Goal: Task Accomplishment & Management: Manage account settings

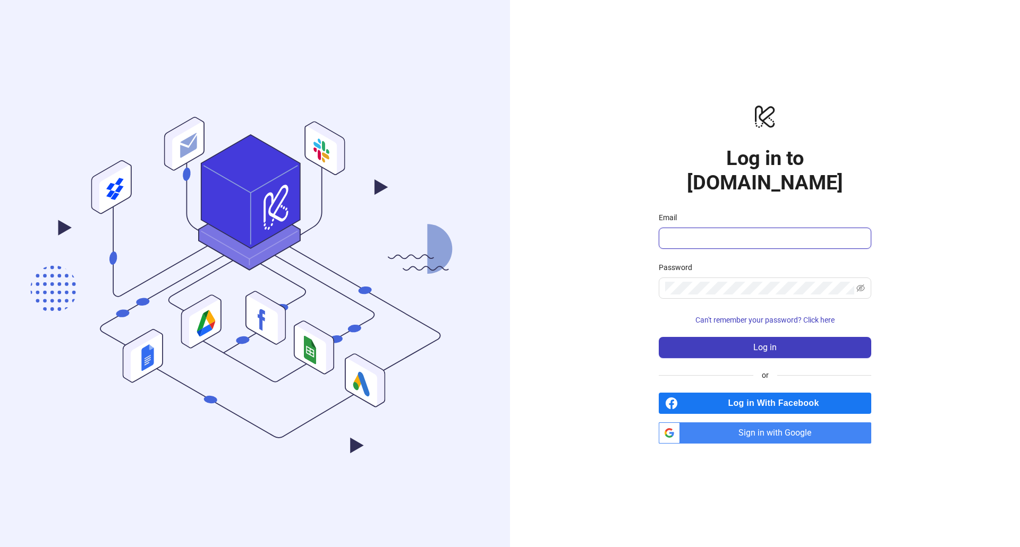
click at [710, 232] on input "Email" at bounding box center [764, 238] width 198 height 13
click at [0, 547] on com-1password-button at bounding box center [0, 547] width 0 height 0
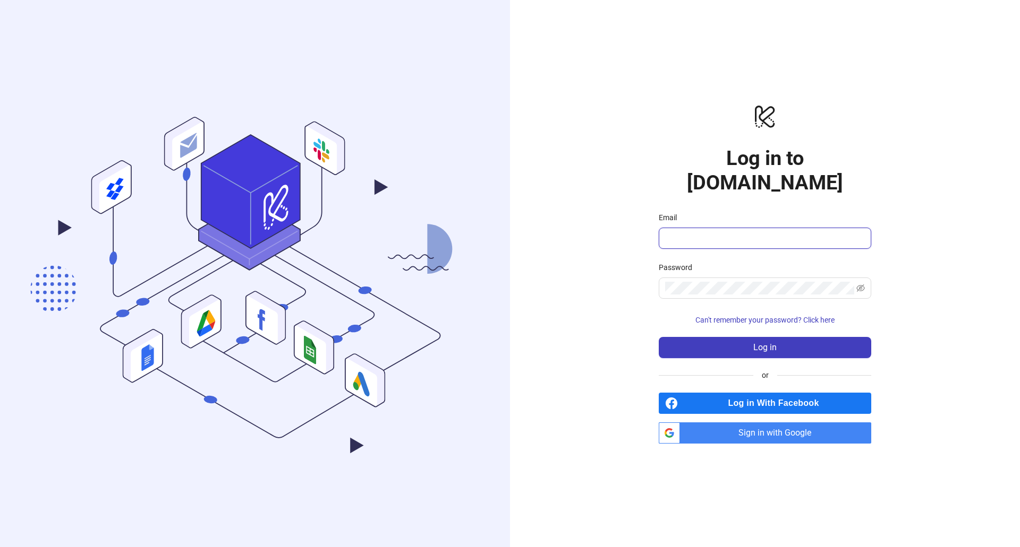
type input "**********"
click at [805, 283] on span at bounding box center [764, 288] width 212 height 21
click at [812, 337] on button "Log in" at bounding box center [764, 347] width 212 height 21
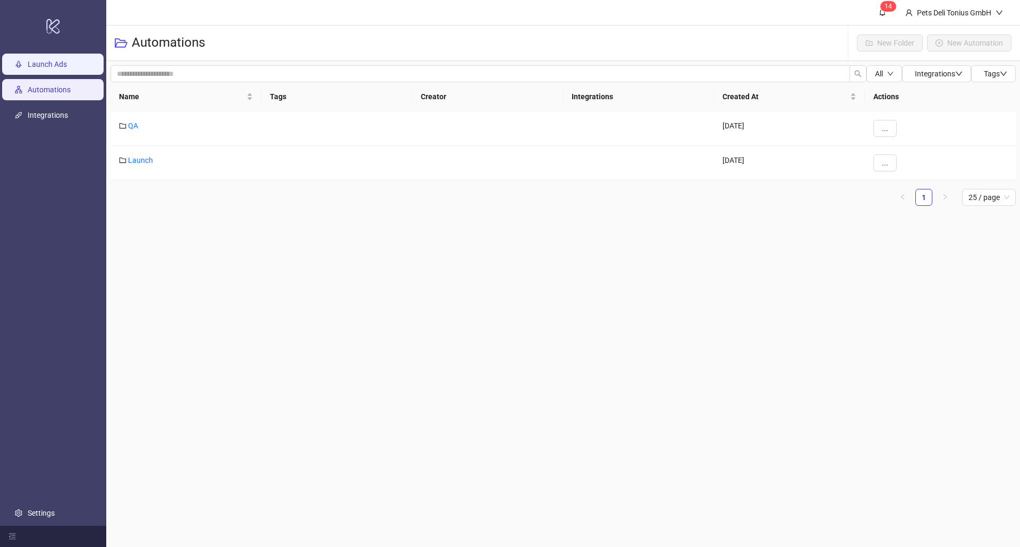
click at [39, 64] on link "Launch Ads" at bounding box center [47, 64] width 39 height 8
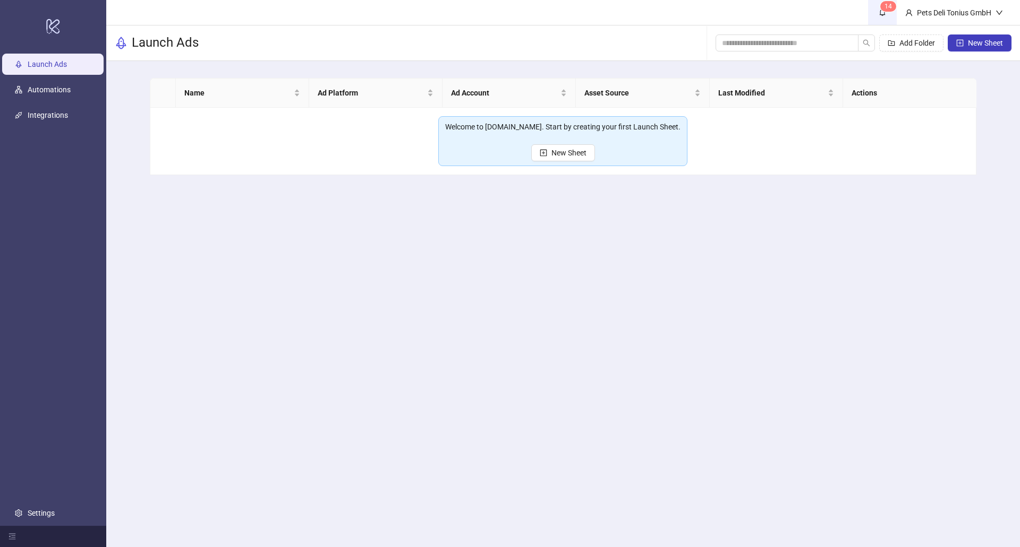
click at [879, 13] on icon "bell" at bounding box center [882, 12] width 6 height 7
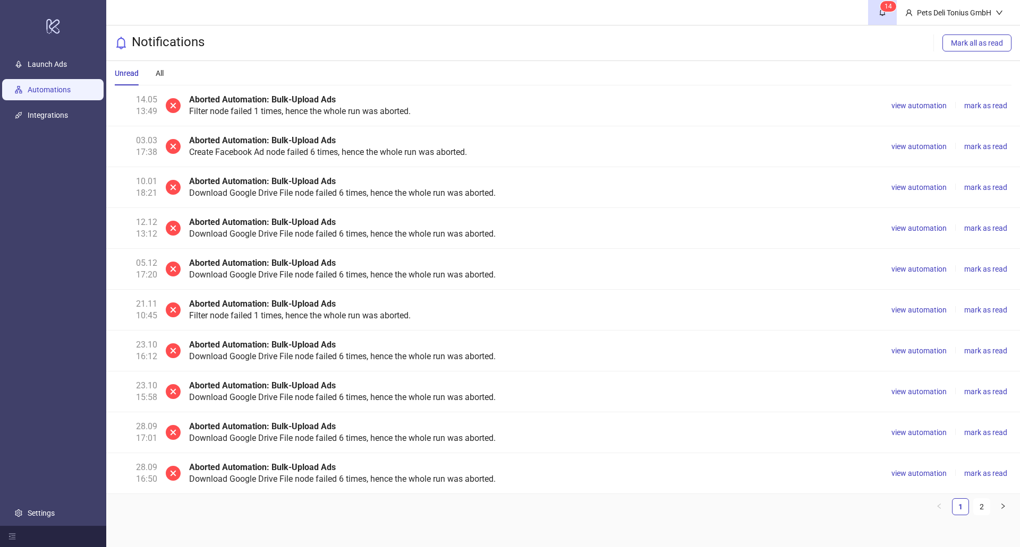
click at [61, 90] on link "Automations" at bounding box center [49, 89] width 43 height 8
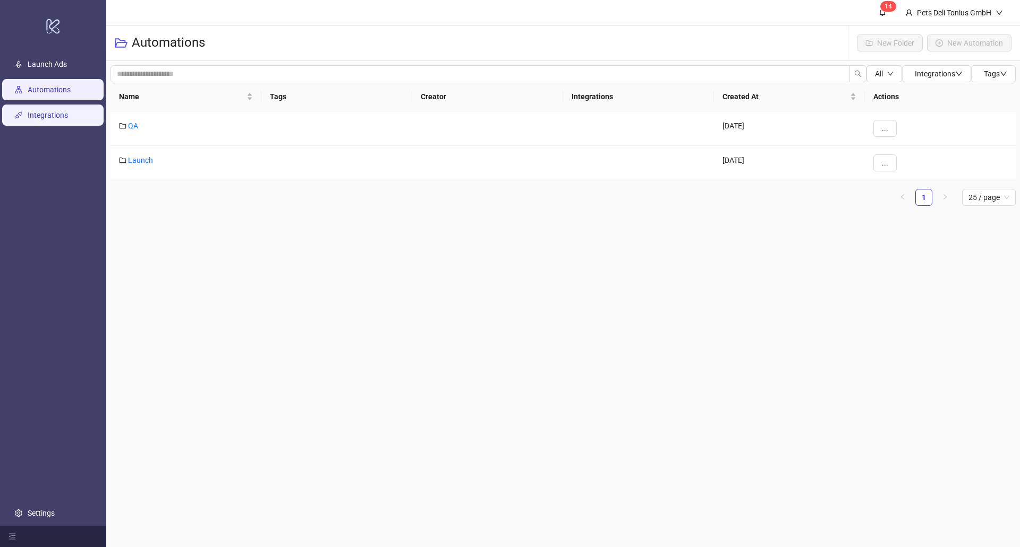
click at [49, 116] on link "Integrations" at bounding box center [48, 115] width 40 height 8
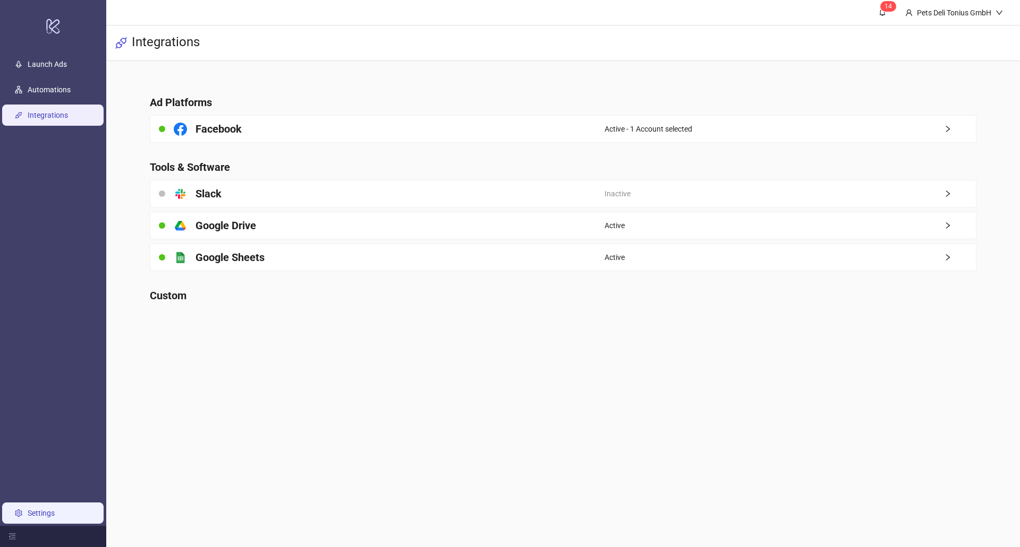
click at [28, 518] on link "Settings" at bounding box center [41, 513] width 27 height 8
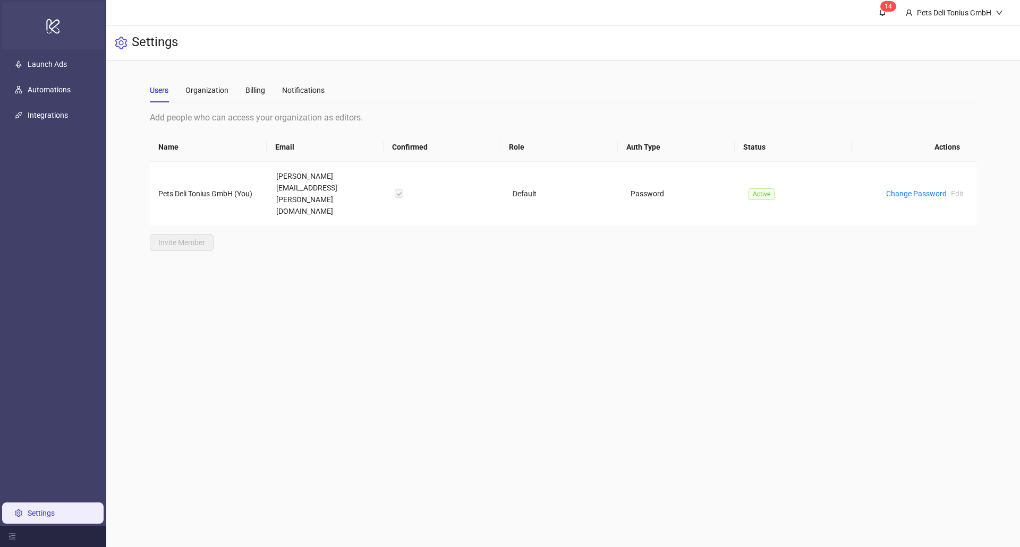
click at [49, 24] on icon "logo/logo-mobile" at bounding box center [53, 25] width 15 height 25
click at [975, 18] on div "Pets Deli Tonius GmbH" at bounding box center [953, 13] width 83 height 12
click at [972, 12] on div "Pets Deli Tonius GmbH" at bounding box center [953, 13] width 83 height 12
click at [196, 185] on td "Pets Deli Tonius GmbH (You)" at bounding box center [209, 194] width 118 height 64
click at [213, 84] on div "Organization" at bounding box center [206, 90] width 43 height 12
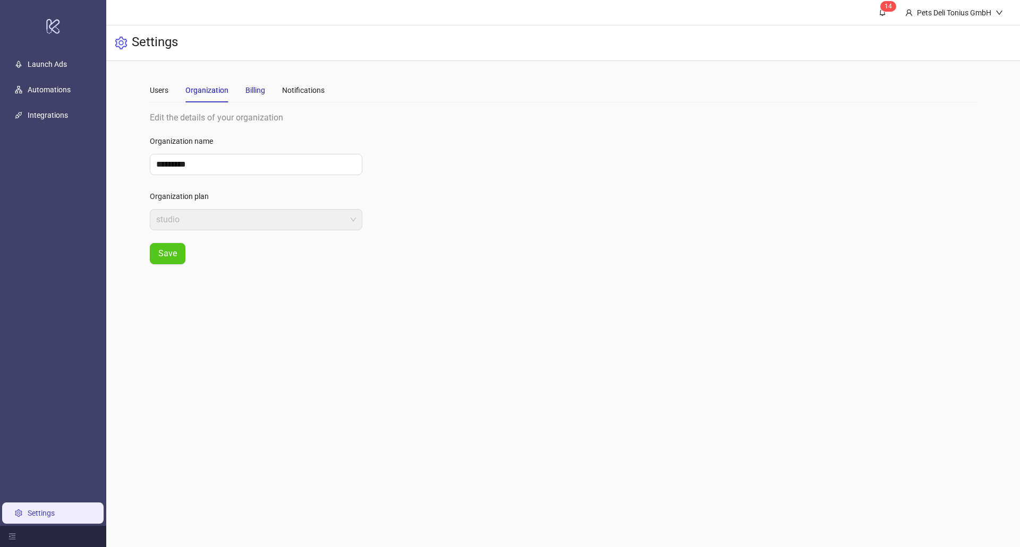
click at [245, 84] on div "Billing" at bounding box center [255, 90] width 20 height 12
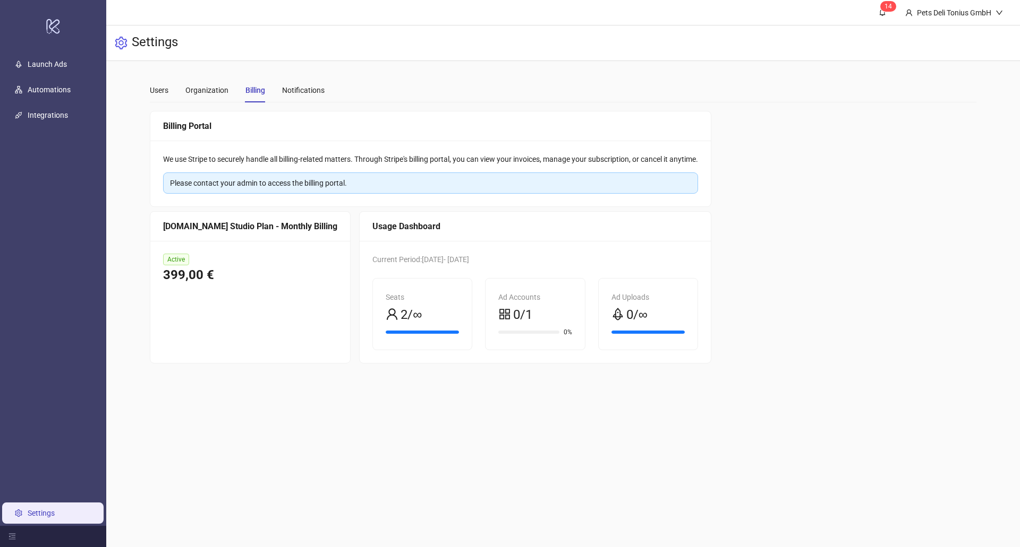
click at [520, 327] on div "0%" at bounding box center [534, 332] width 73 height 10
click at [513, 319] on span "0/1" at bounding box center [522, 315] width 19 height 20
click at [654, 306] on div "0/∞" at bounding box center [647, 315] width 73 height 20
click at [310, 93] on div "Notifications" at bounding box center [303, 90] width 42 height 12
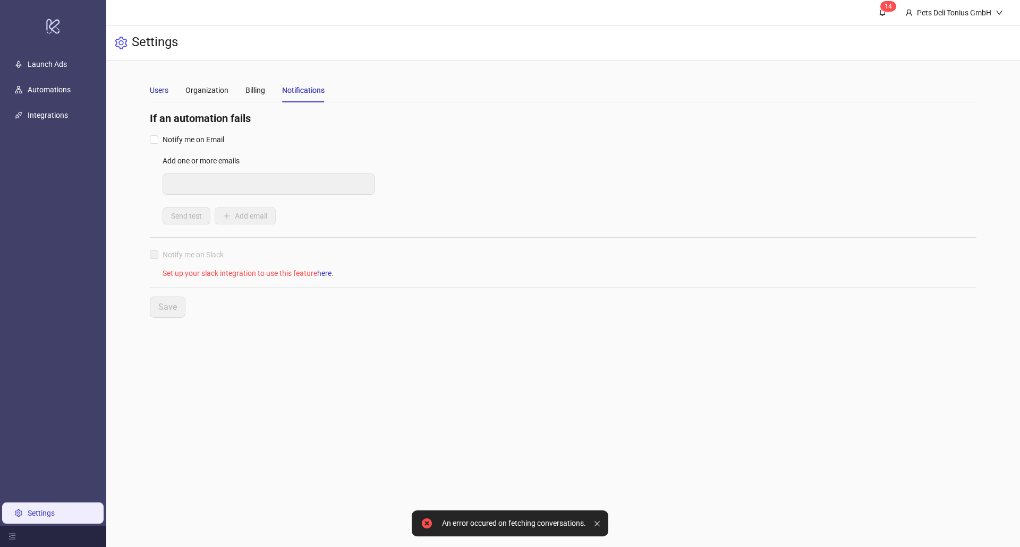
click at [150, 88] on div "Users" at bounding box center [159, 90] width 19 height 12
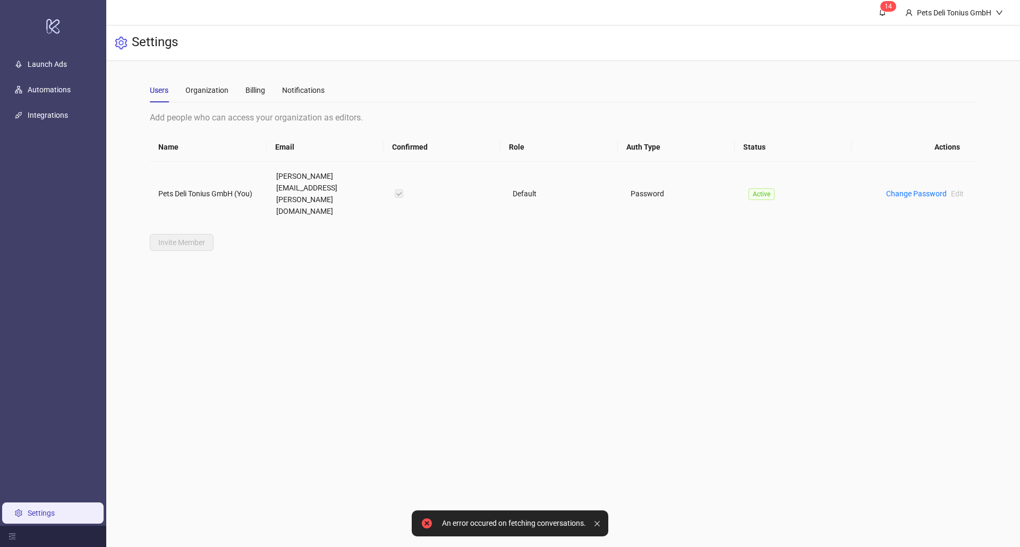
click at [212, 173] on td "Pets Deli Tonius GmbH (You)" at bounding box center [209, 194] width 118 height 64
click at [57, 89] on link "Automations" at bounding box center [49, 89] width 43 height 8
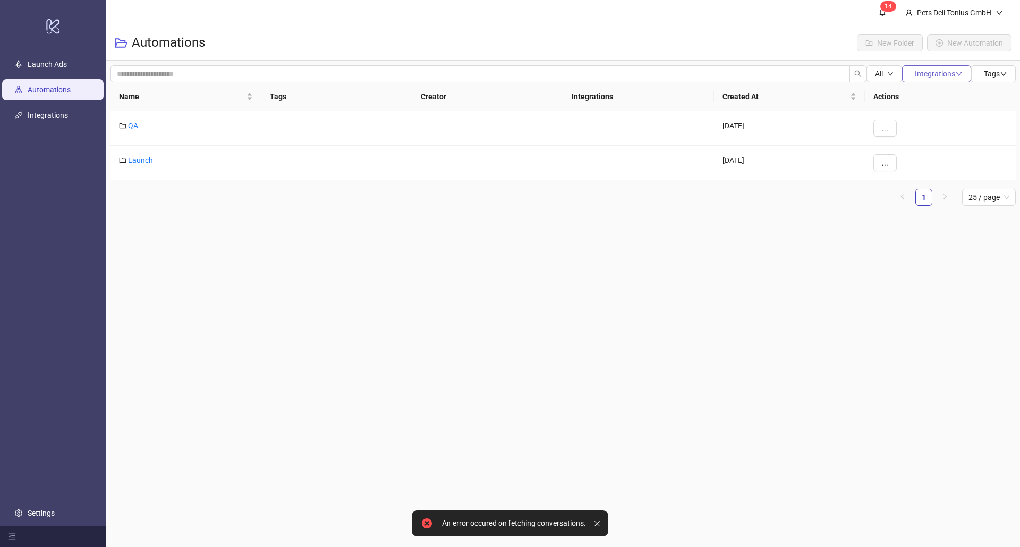
click at [920, 73] on span "Integrations" at bounding box center [938, 74] width 48 height 8
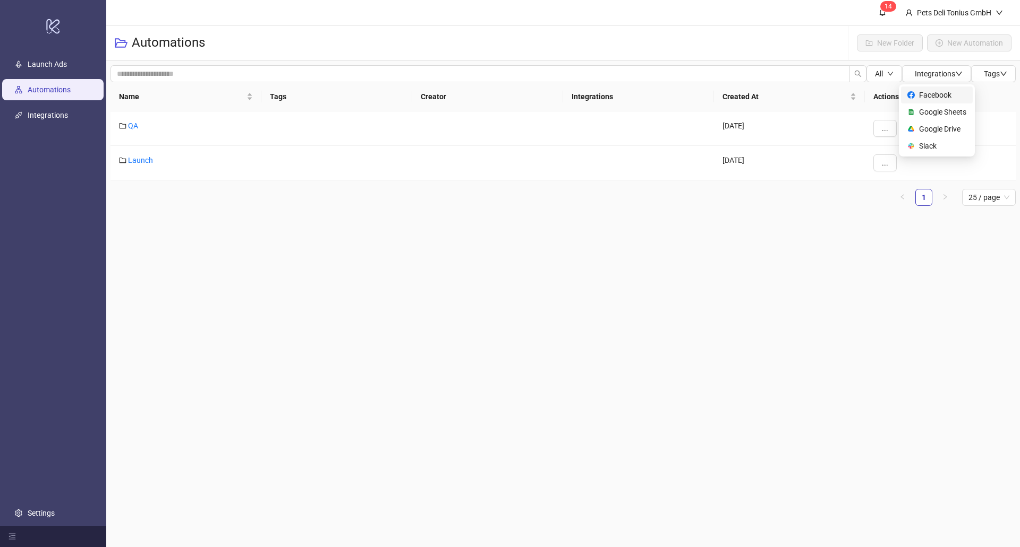
click at [920, 93] on span "Facebook" at bounding box center [942, 95] width 47 height 12
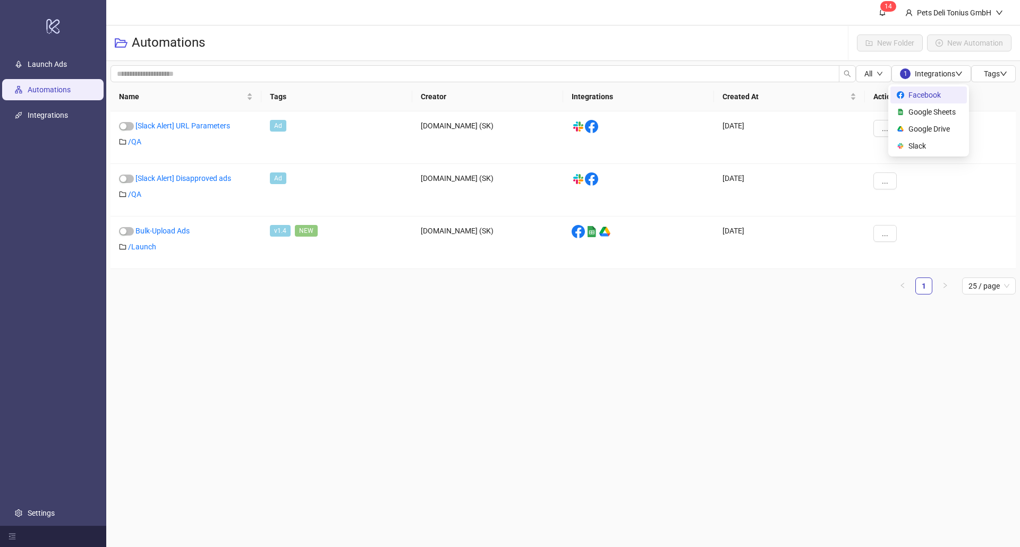
click at [233, 344] on main "1 4 Pets Deli Tonius GmbH Automations New Folder New Automation All 1 Integrati…" at bounding box center [562, 273] width 913 height 547
click at [174, 230] on link "Bulk-Upload Ads" at bounding box center [162, 231] width 54 height 8
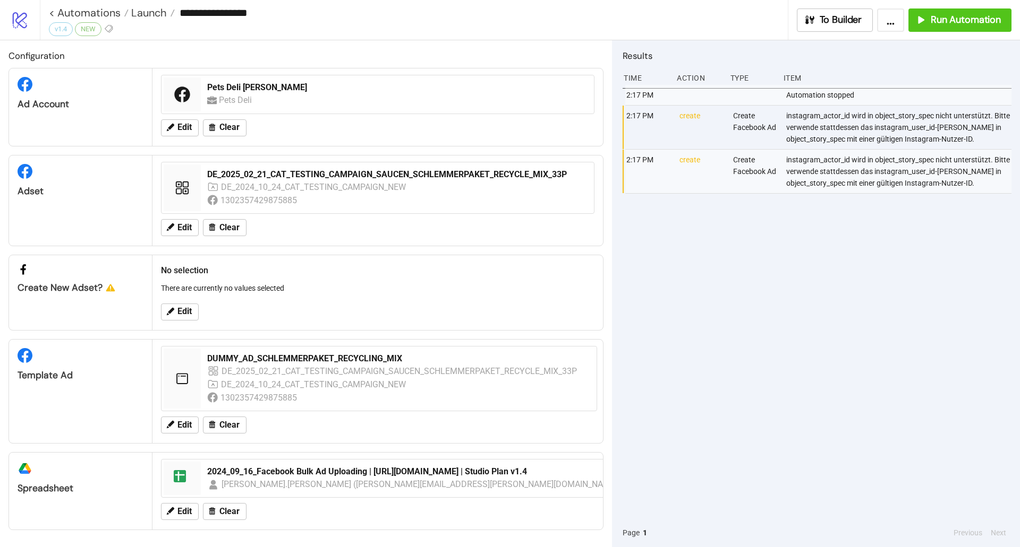
scroll to position [2, 0]
